Goal: Find specific page/section: Find specific page/section

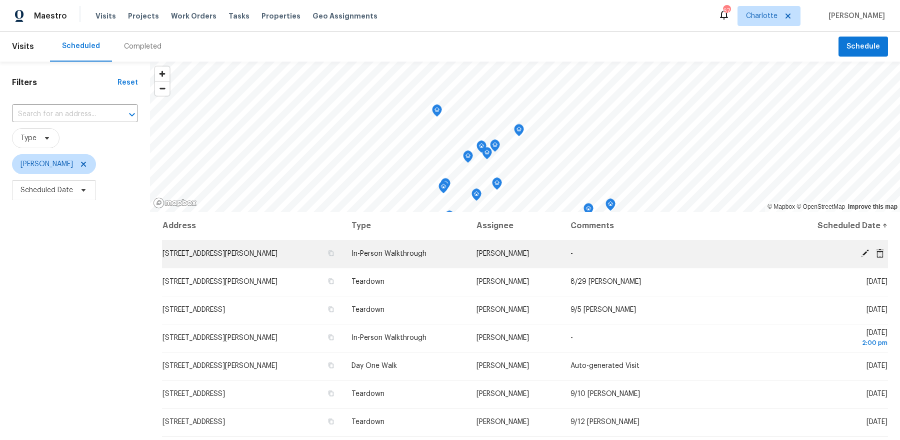
click at [285, 246] on td "[STREET_ADDRESS][PERSON_NAME]" at bounding box center [253, 254] width 182 height 28
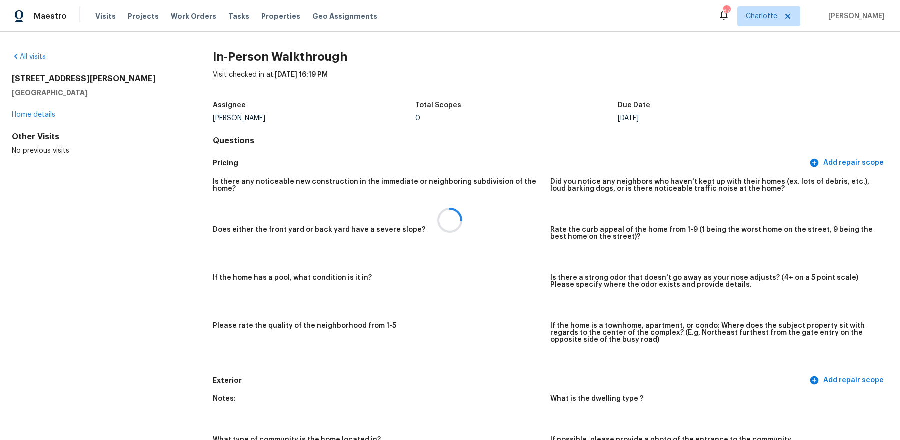
click at [41, 113] on div at bounding box center [450, 220] width 900 height 440
click at [42, 113] on link "Home details" at bounding box center [34, 114] width 44 height 7
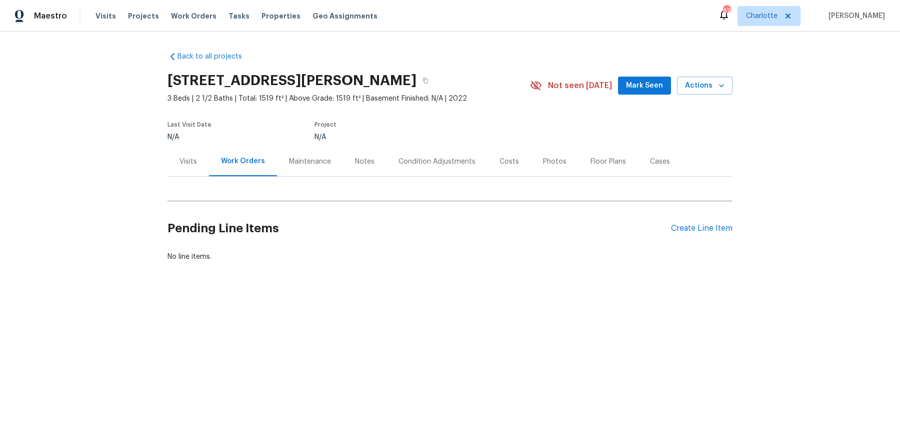
click at [514, 167] on div "Costs" at bounding box center [510, 162] width 44 height 30
